Goal: Transaction & Acquisition: Purchase product/service

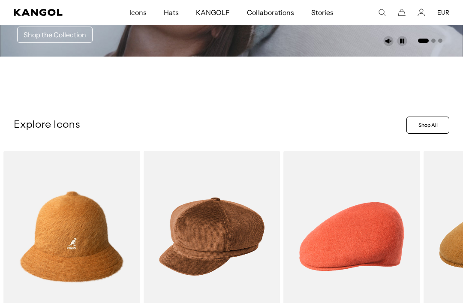
scroll to position [158, 0]
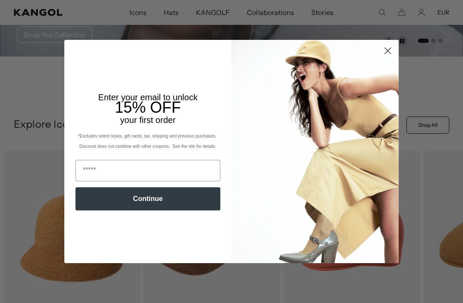
click at [381, 58] on circle "Close dialog" at bounding box center [388, 51] width 14 height 14
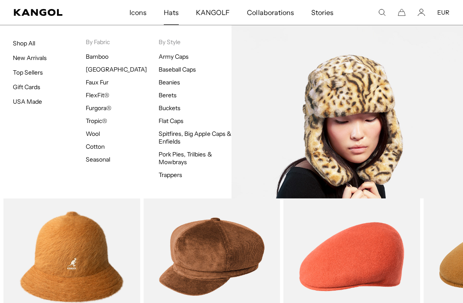
scroll to position [0, 0]
click at [107, 81] on link "Faux Fur" at bounding box center [97, 82] width 23 height 8
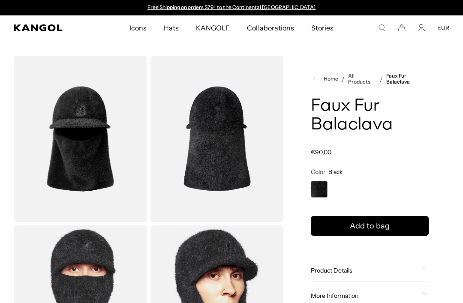
click at [411, 223] on button "Add to bag" at bounding box center [370, 226] width 118 height 20
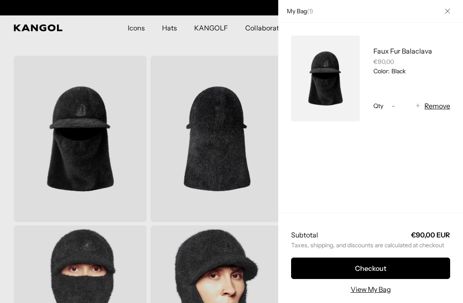
scroll to position [0, 177]
click at [418, 266] on button "Checkout" at bounding box center [370, 268] width 159 height 21
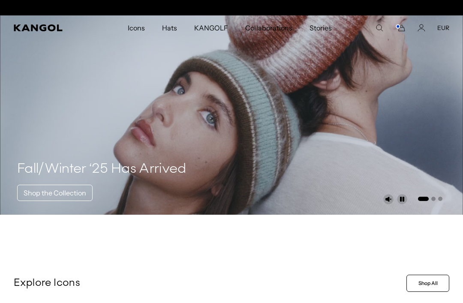
scroll to position [0, 177]
